Goal: Communication & Community: Answer question/provide support

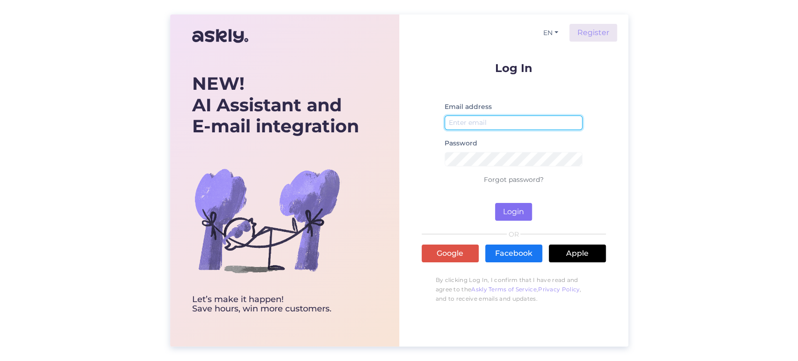
type input "[EMAIL_ADDRESS][DOMAIN_NAME]"
click at [520, 207] on button "Login" at bounding box center [513, 212] width 37 height 18
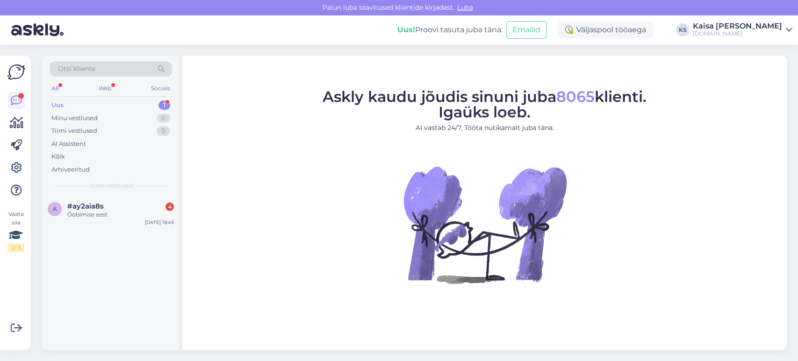
click at [37, 57] on div "Otsi kliente All Web Socials Uus 1 Minu vestlused 0 Tiimi vestlused 0 AI Assist…" at bounding box center [416, 202] width 761 height 316
click at [113, 223] on div "a #ay2aia8s 4 Ööbimise eest [DATE] 18:49" at bounding box center [110, 212] width 137 height 34
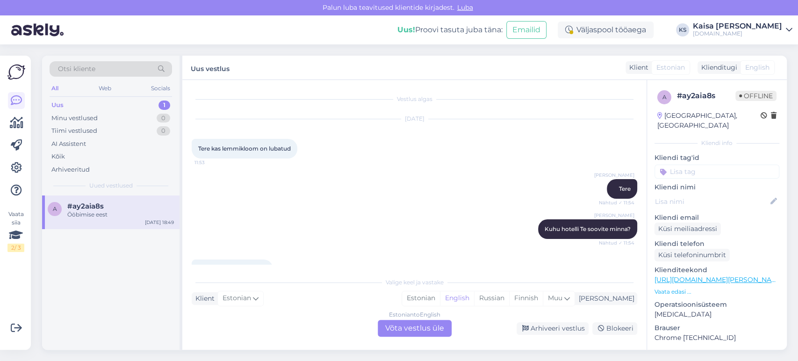
scroll to position [745, 0]
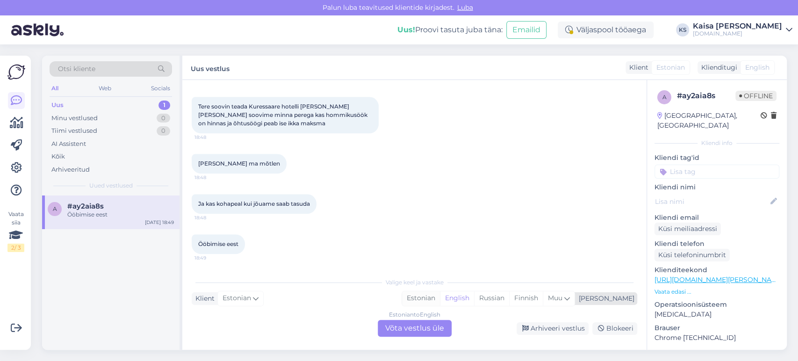
click at [440, 299] on div "Estonian" at bounding box center [421, 298] width 38 height 14
click at [670, 287] on p "Vaata edasi ..." at bounding box center [716, 291] width 125 height 8
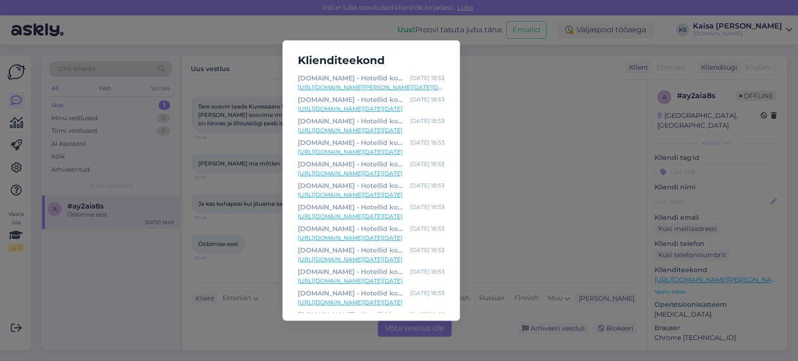
click at [417, 86] on link "[URL][DOMAIN_NAME][PERSON_NAME][DATE][DATE]" at bounding box center [371, 87] width 147 height 8
click at [482, 257] on div "Klienditeekond [DOMAIN_NAME] - Hotellid koos võluvate lisavõimalustega [DATE] 1…" at bounding box center [399, 180] width 798 height 361
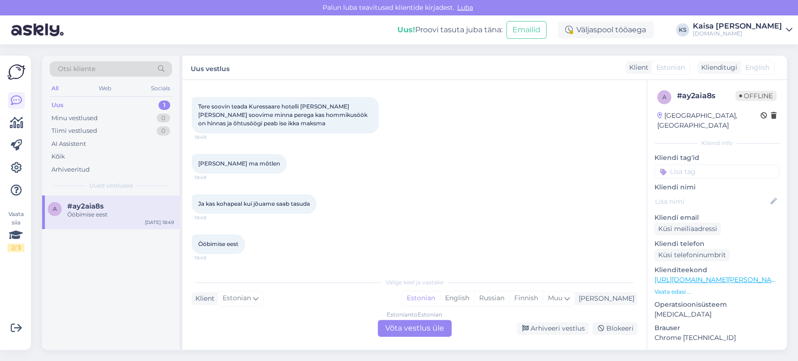
click at [434, 332] on div "Estonian to Estonian Võta vestlus üle" at bounding box center [415, 328] width 74 height 17
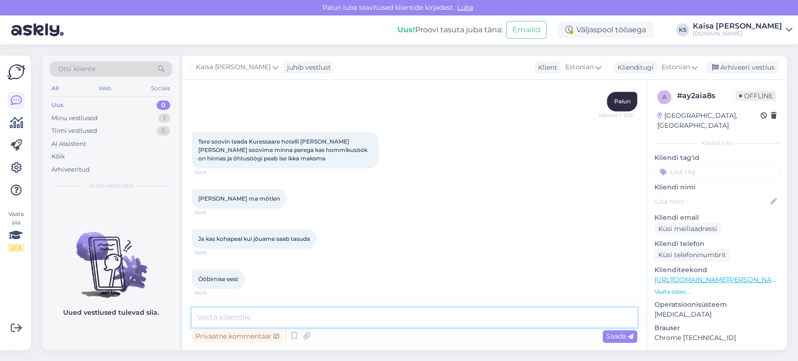
click at [430, 324] on textarea at bounding box center [414, 317] width 445 height 20
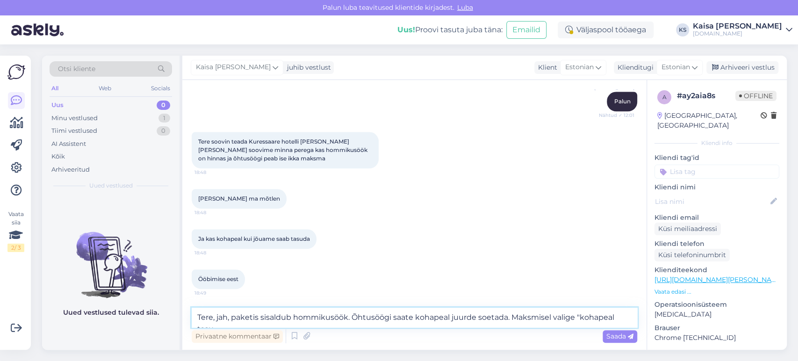
scroll to position [721, 0]
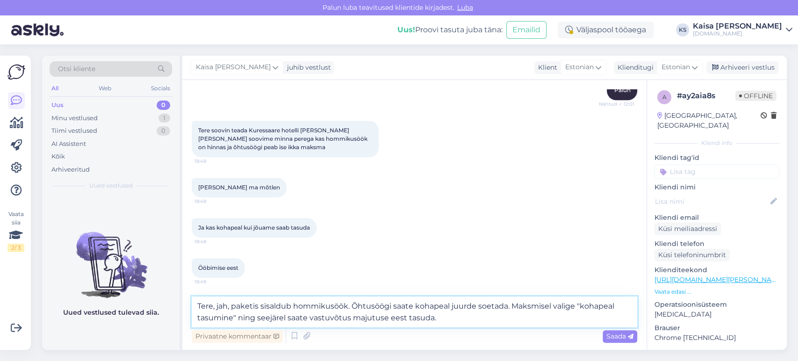
type textarea "Tere, jah, paketis sisaldub hommikusöök. Õhtusöögi saate kohapeal juurde soetad…"
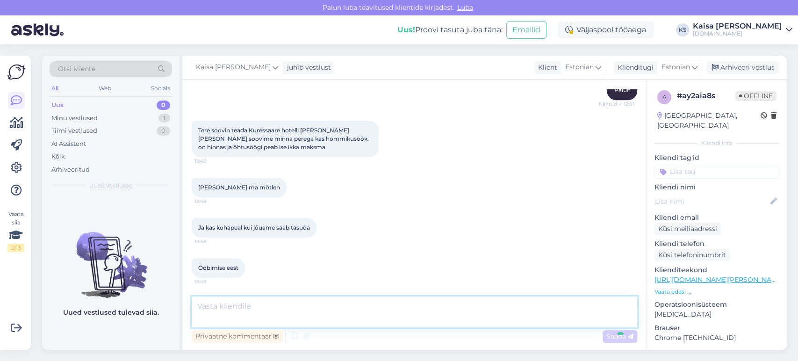
scroll to position [795, 0]
